Goal: Transaction & Acquisition: Obtain resource

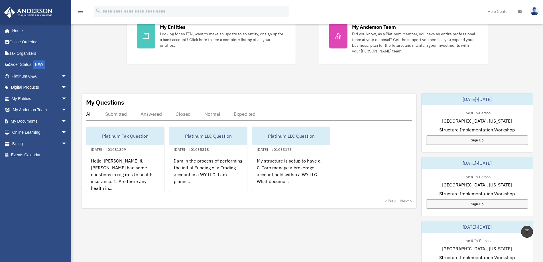
scroll to position [114, 0]
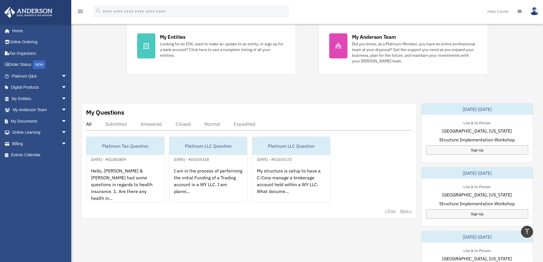
click at [126, 144] on div "Platinum Tax Question" at bounding box center [125, 146] width 78 height 18
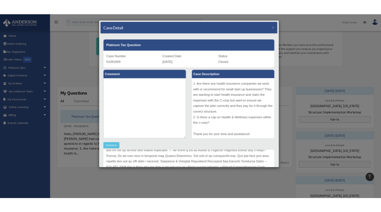
scroll to position [80, 0]
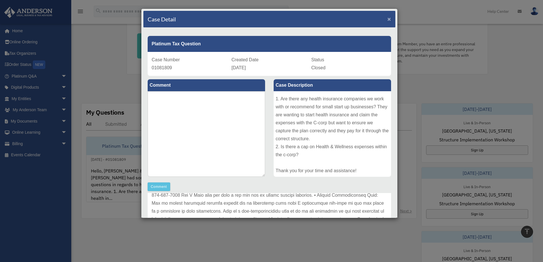
click at [387, 18] on span "×" at bounding box center [389, 19] width 4 height 7
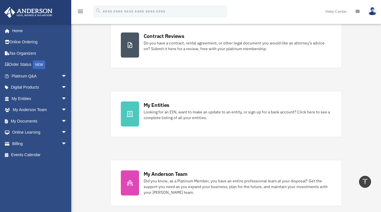
click at [18, 122] on link "My Documents arrow_drop_down" at bounding box center [40, 120] width 72 height 11
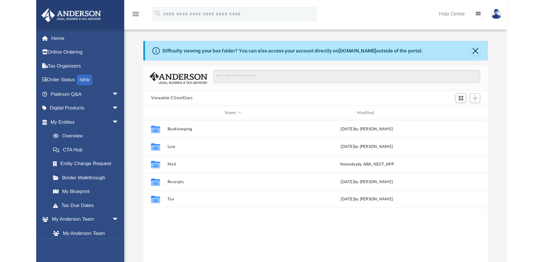
scroll to position [125, 275]
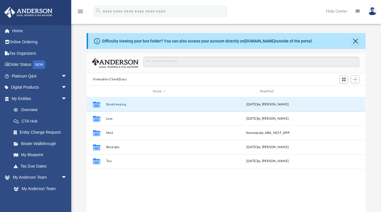
click at [117, 105] on button "Bookkeeping" at bounding box center [159, 105] width 106 height 4
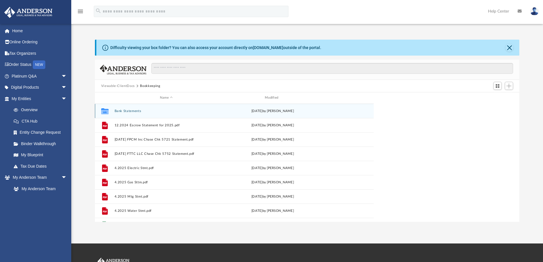
scroll to position [125, 420]
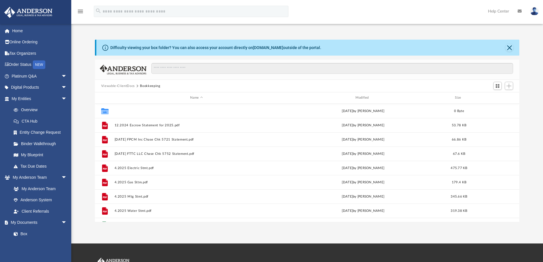
click at [123, 111] on button "Bank Statements" at bounding box center [196, 111] width 164 height 4
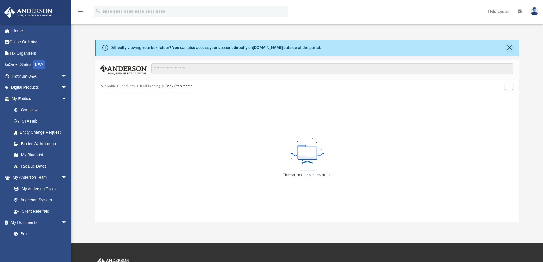
click at [147, 87] on button "Bookkeeping" at bounding box center [150, 86] width 20 height 5
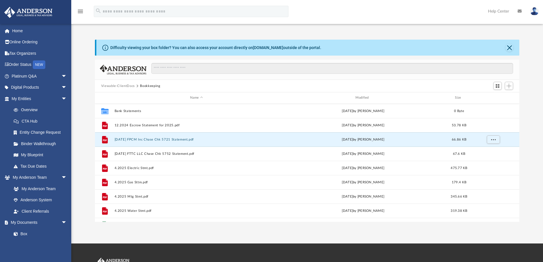
drag, startPoint x: 148, startPoint y: 140, endPoint x: 151, endPoint y: 139, distance: 3.3
click at [151, 139] on button "2025.07.31 FPCM Inc Chase Chk 5721 Statement.pdf" at bounding box center [196, 140] width 164 height 4
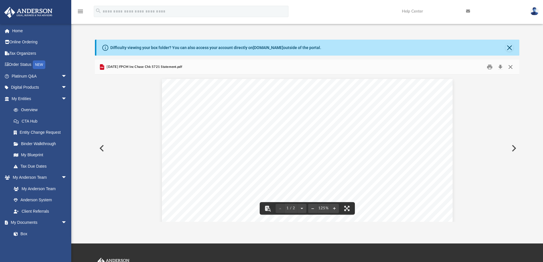
click at [385, 67] on button "Close" at bounding box center [510, 67] width 10 height 9
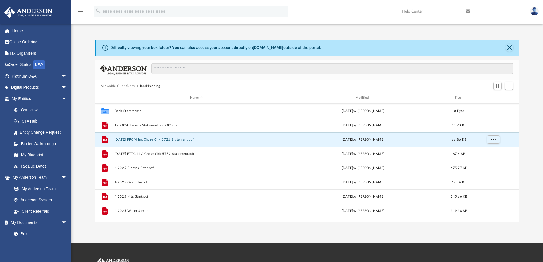
click at [158, 140] on button "2025.07.31 FPCM Inc Chase Chk 5721 Statement.pdf" at bounding box center [196, 140] width 164 height 4
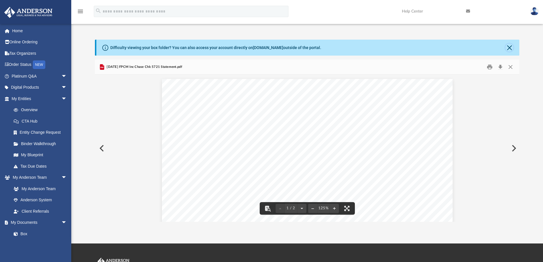
click at [385, 47] on button "Close" at bounding box center [509, 48] width 8 height 8
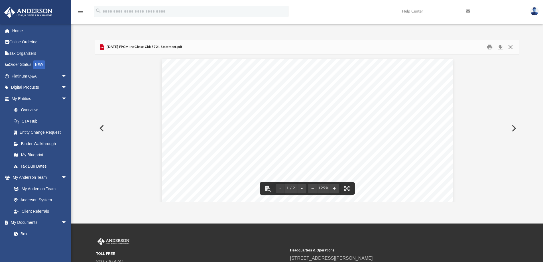
click at [385, 48] on button "Close" at bounding box center [510, 47] width 10 height 9
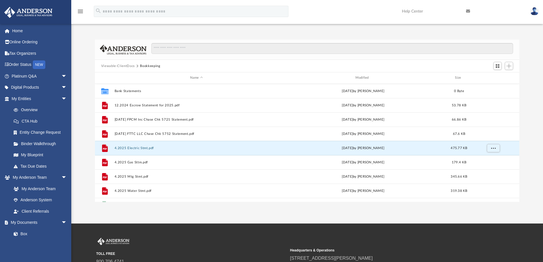
click at [141, 148] on button "4.2025 Electric Stmt.pdf" at bounding box center [196, 148] width 164 height 4
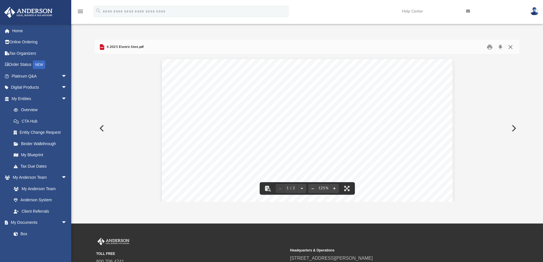
click at [385, 47] on button "Close" at bounding box center [510, 47] width 10 height 9
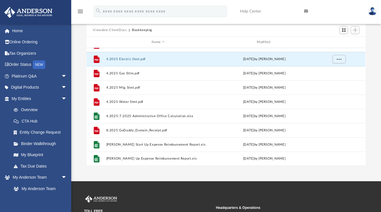
scroll to position [0, 0]
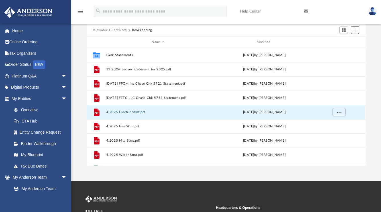
click at [354, 31] on span "Add" at bounding box center [355, 30] width 5 height 5
click at [339, 40] on li "Upload" at bounding box center [347, 41] width 18 height 6
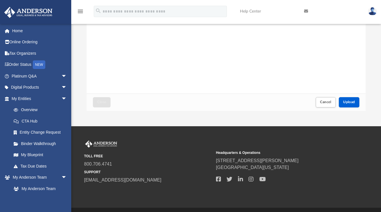
scroll to position [86, 0]
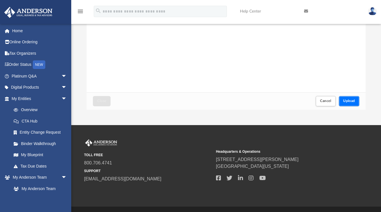
click at [347, 102] on span "Upload" at bounding box center [349, 100] width 12 height 3
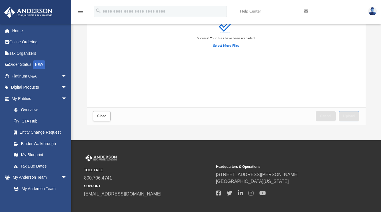
scroll to position [0, 0]
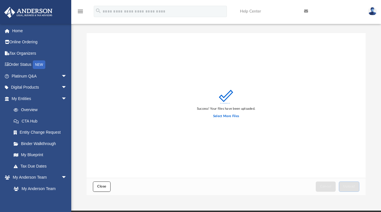
click at [99, 186] on span "Close" at bounding box center [101, 186] width 9 height 3
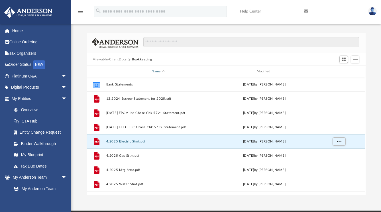
click at [161, 71] on div "Name" at bounding box center [158, 71] width 104 height 5
